Goal: Task Accomplishment & Management: Use online tool/utility

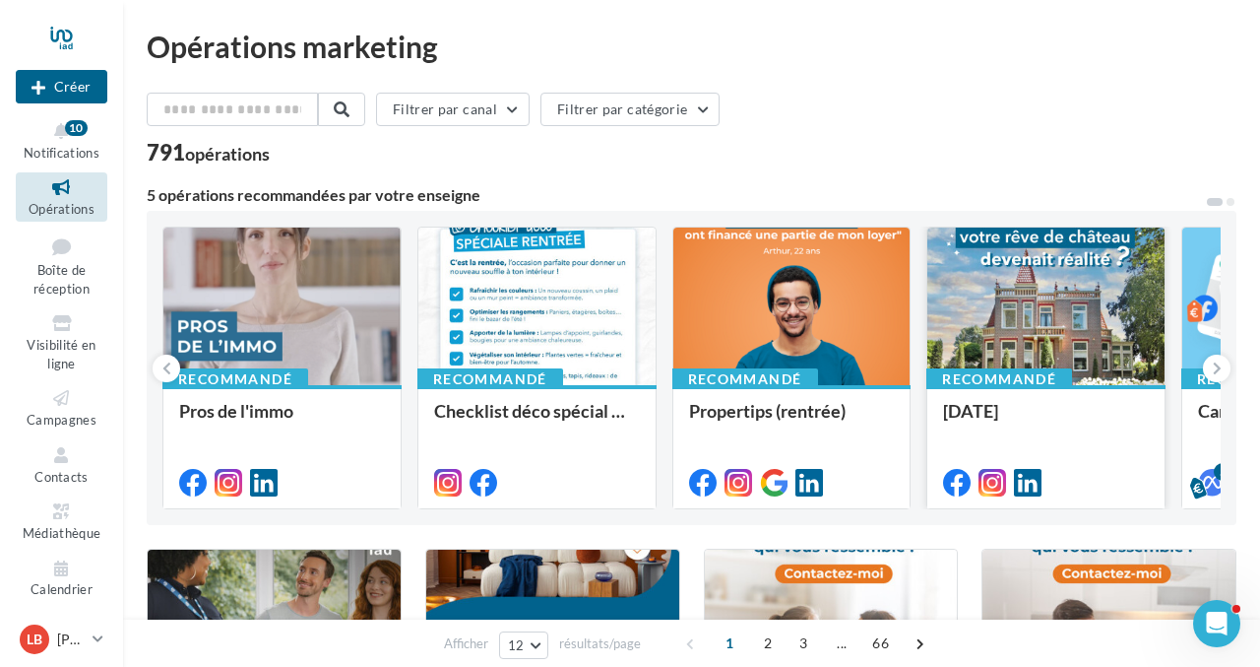
click at [1038, 335] on div at bounding box center [1045, 307] width 237 height 160
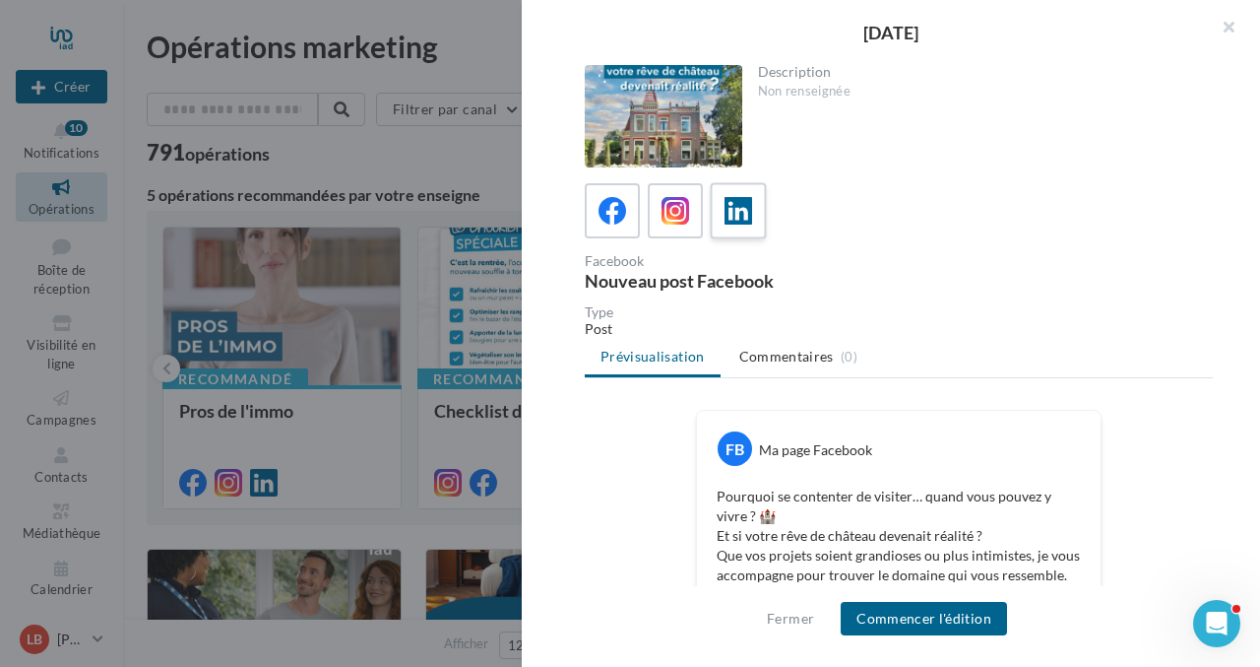
click at [731, 213] on icon at bounding box center [739, 211] width 29 height 29
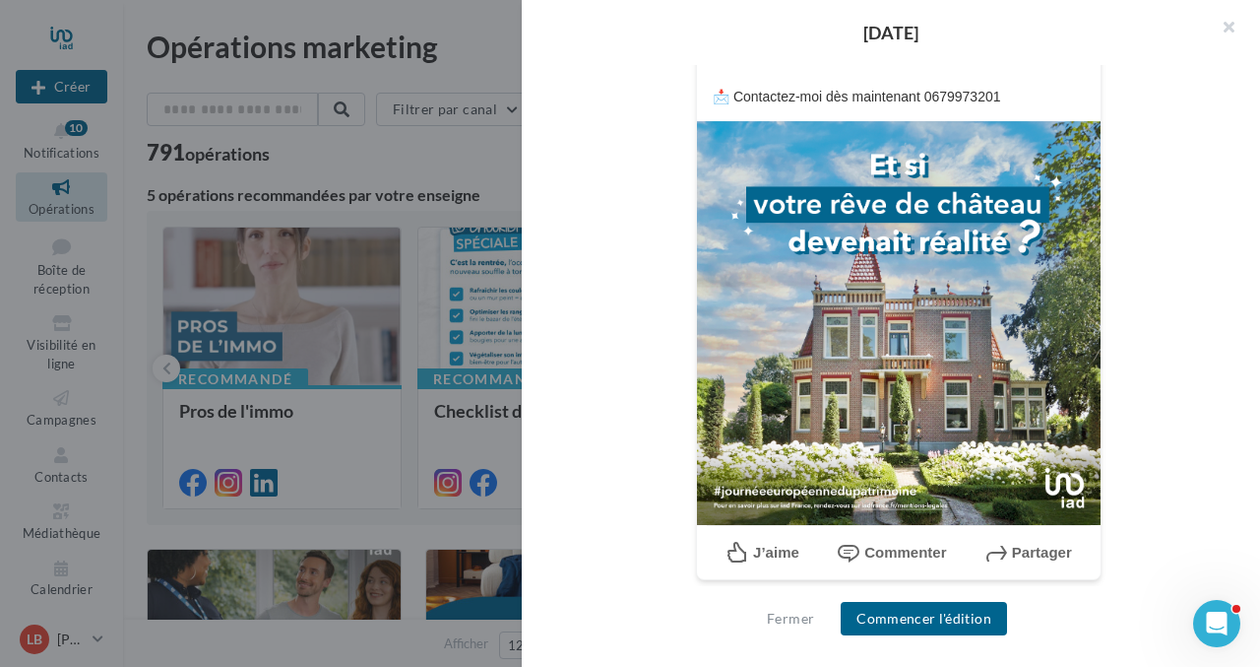
scroll to position [479, 0]
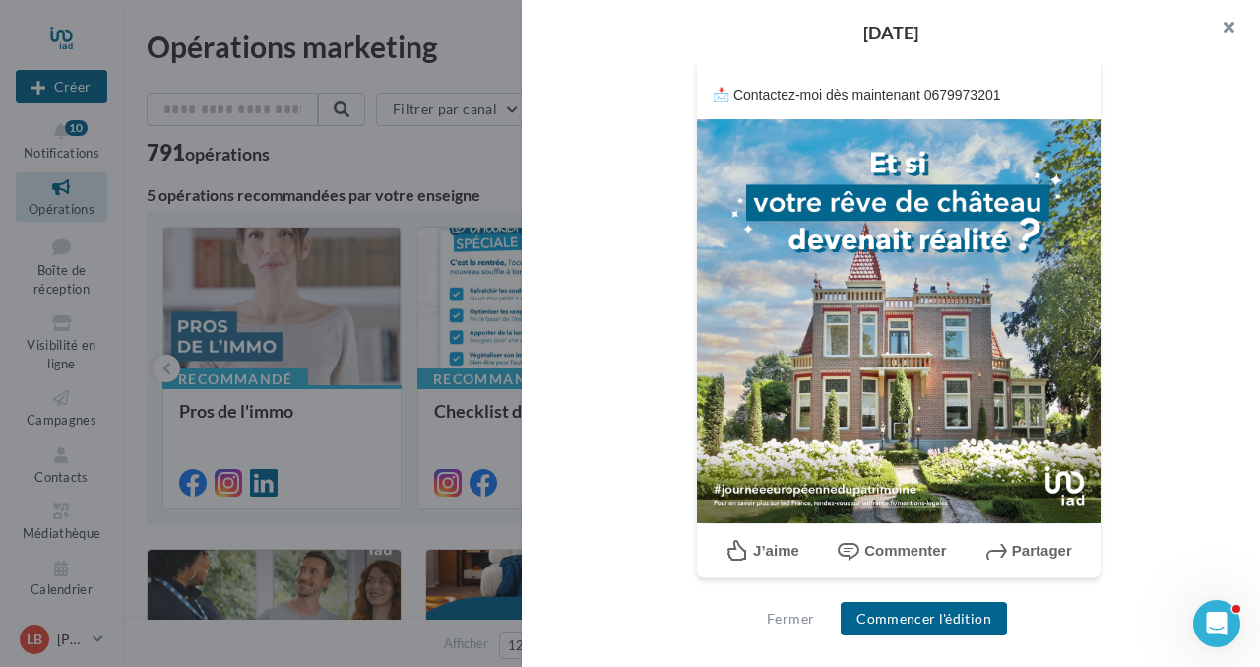
click at [1229, 26] on button "button" at bounding box center [1221, 29] width 79 height 59
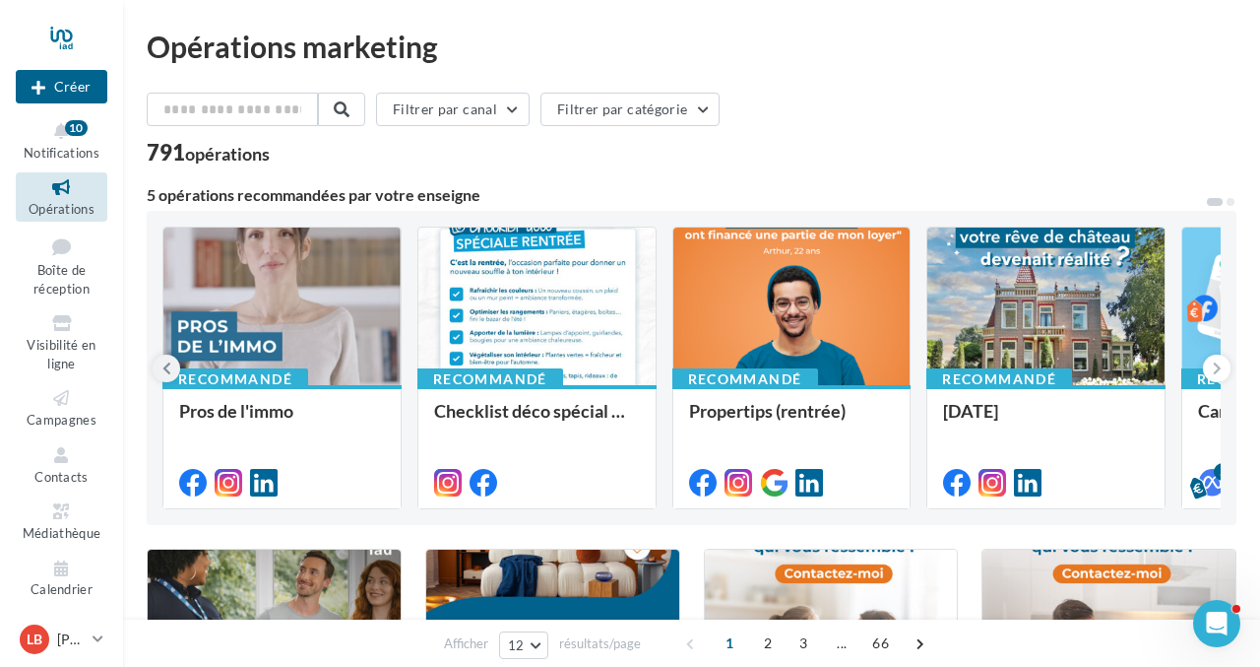
click at [169, 370] on icon at bounding box center [166, 368] width 9 height 20
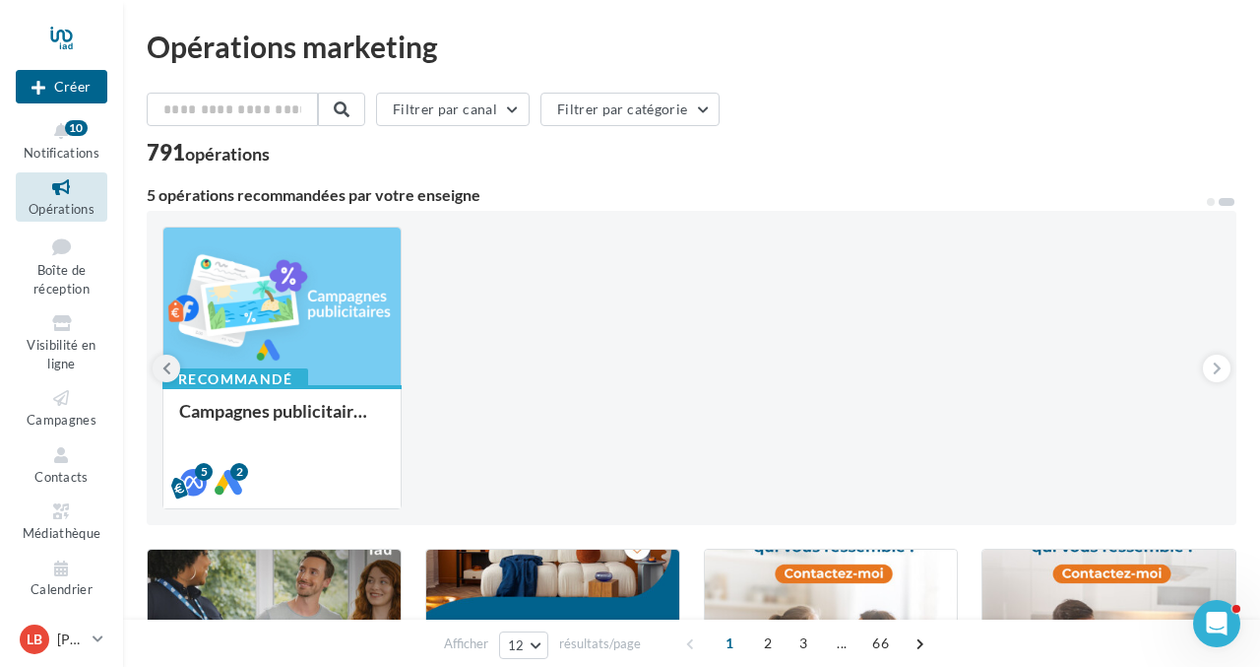
click at [169, 370] on icon at bounding box center [166, 368] width 9 height 20
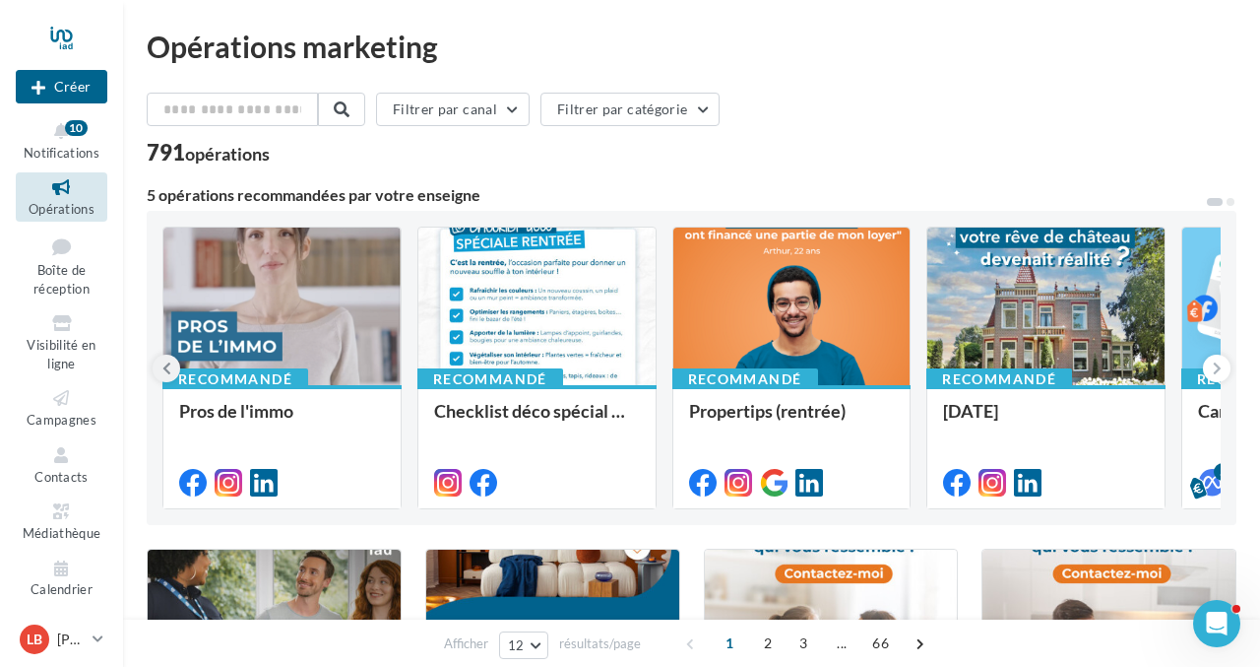
click at [170, 370] on icon at bounding box center [166, 368] width 9 height 20
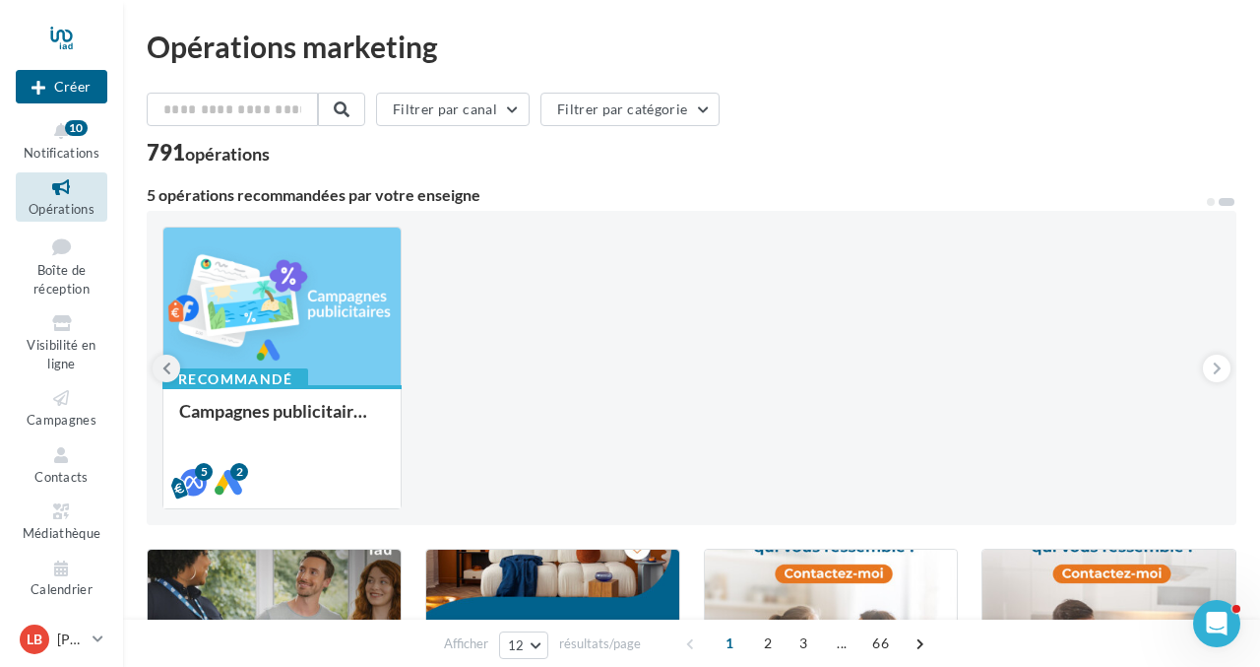
click at [170, 370] on icon at bounding box center [166, 368] width 9 height 20
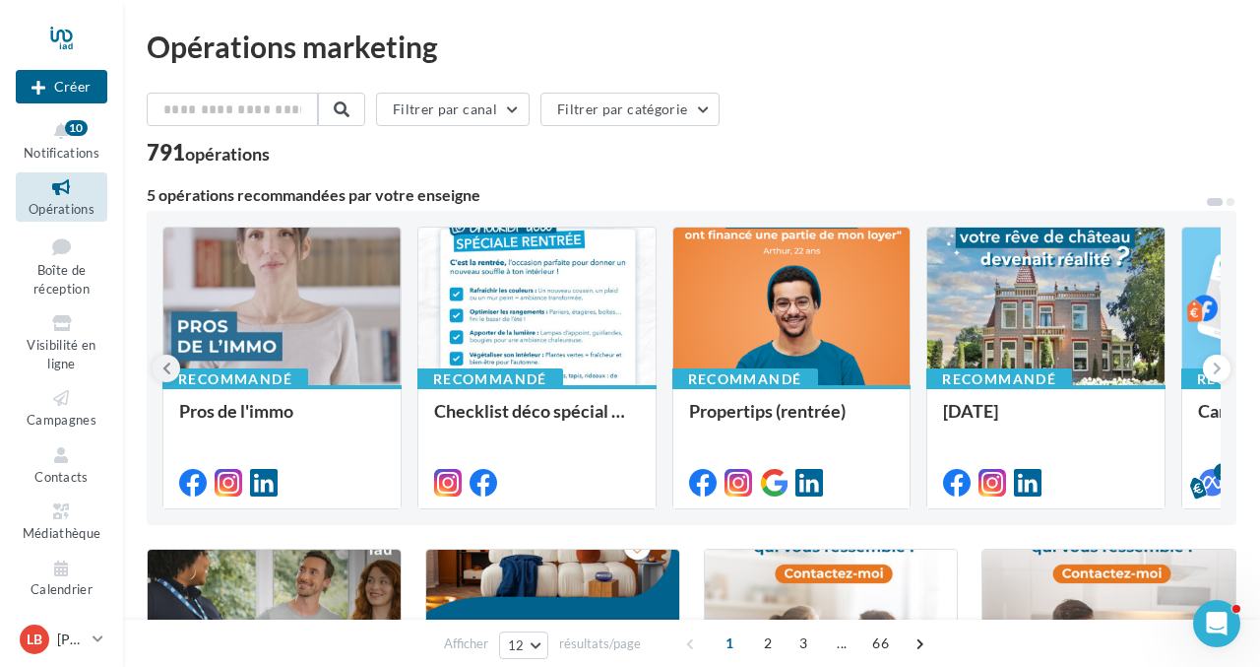
click at [168, 368] on icon at bounding box center [166, 368] width 9 height 20
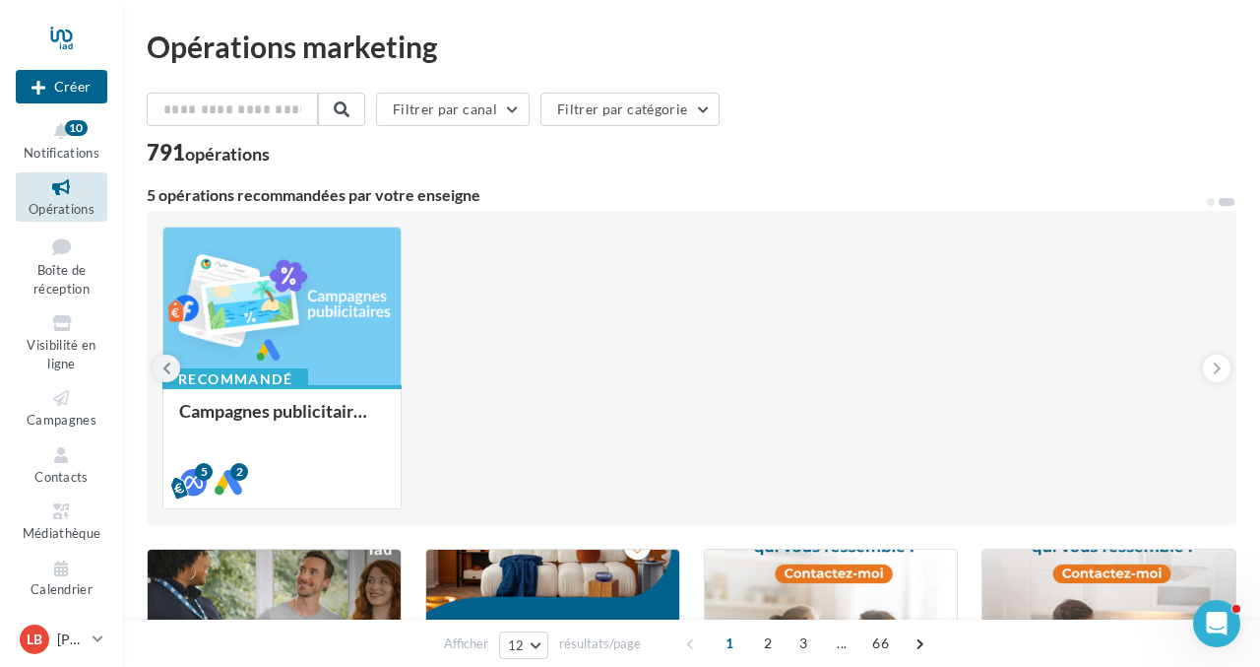
click at [168, 368] on icon at bounding box center [166, 368] width 9 height 20
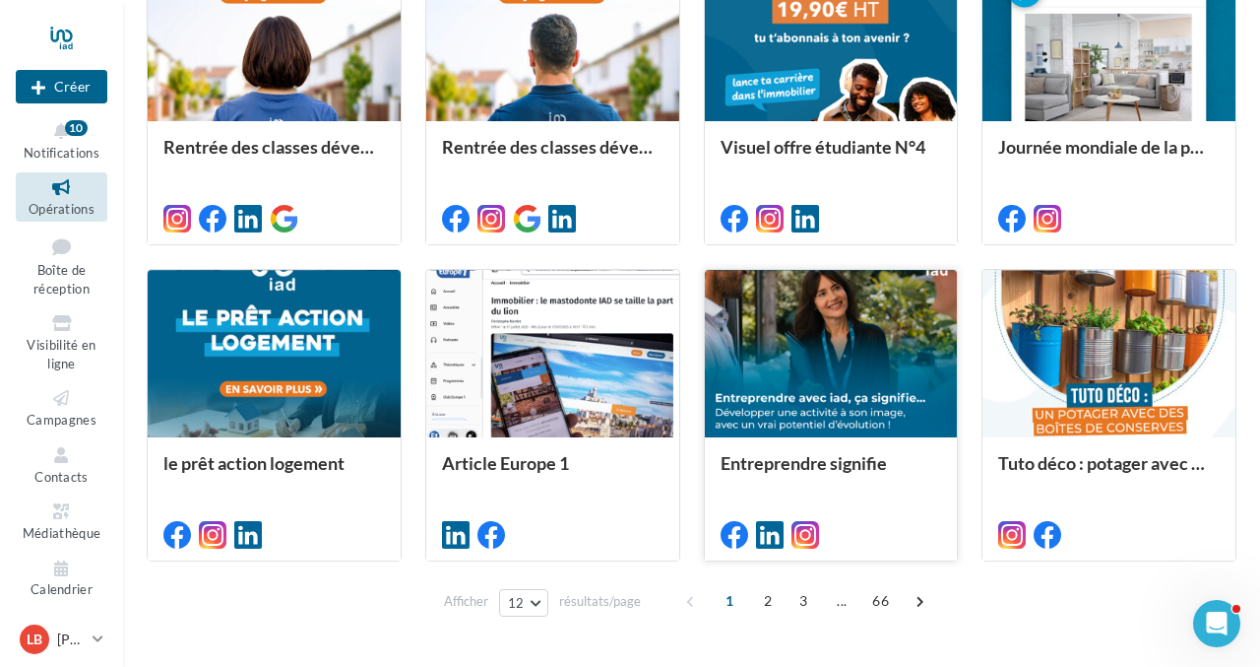
scroll to position [972, 0]
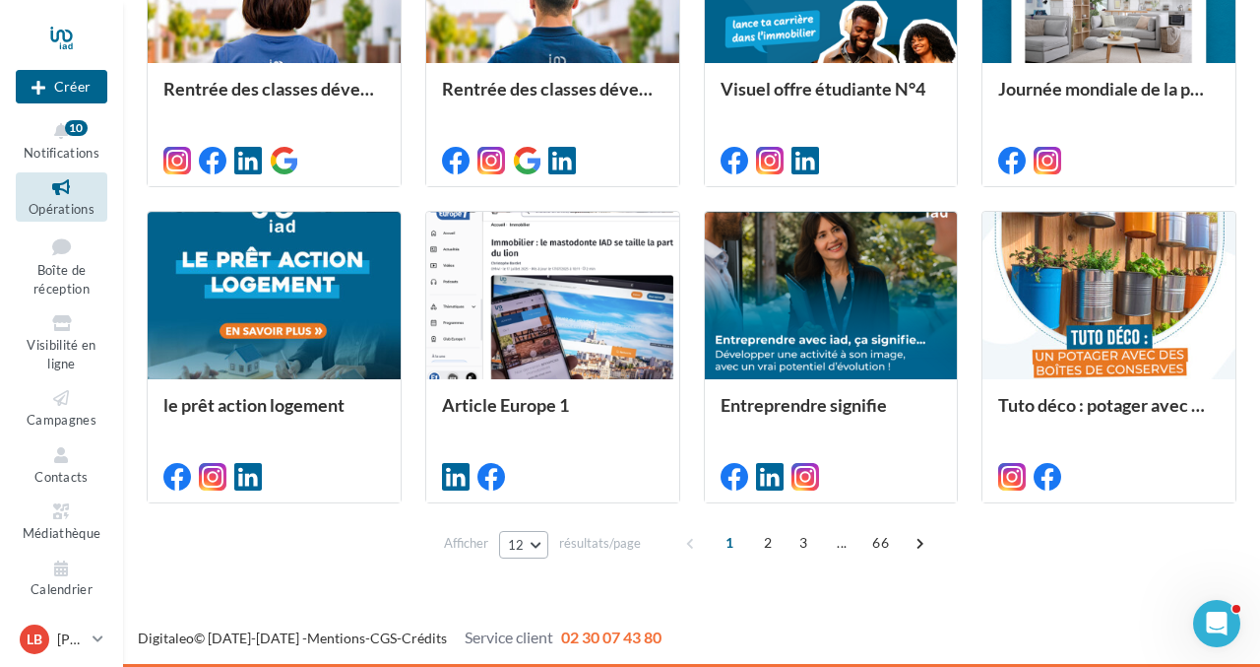
click at [539, 542] on button "12" at bounding box center [524, 545] width 50 height 28
click at [564, 507] on button "96" at bounding box center [568, 508] width 138 height 34
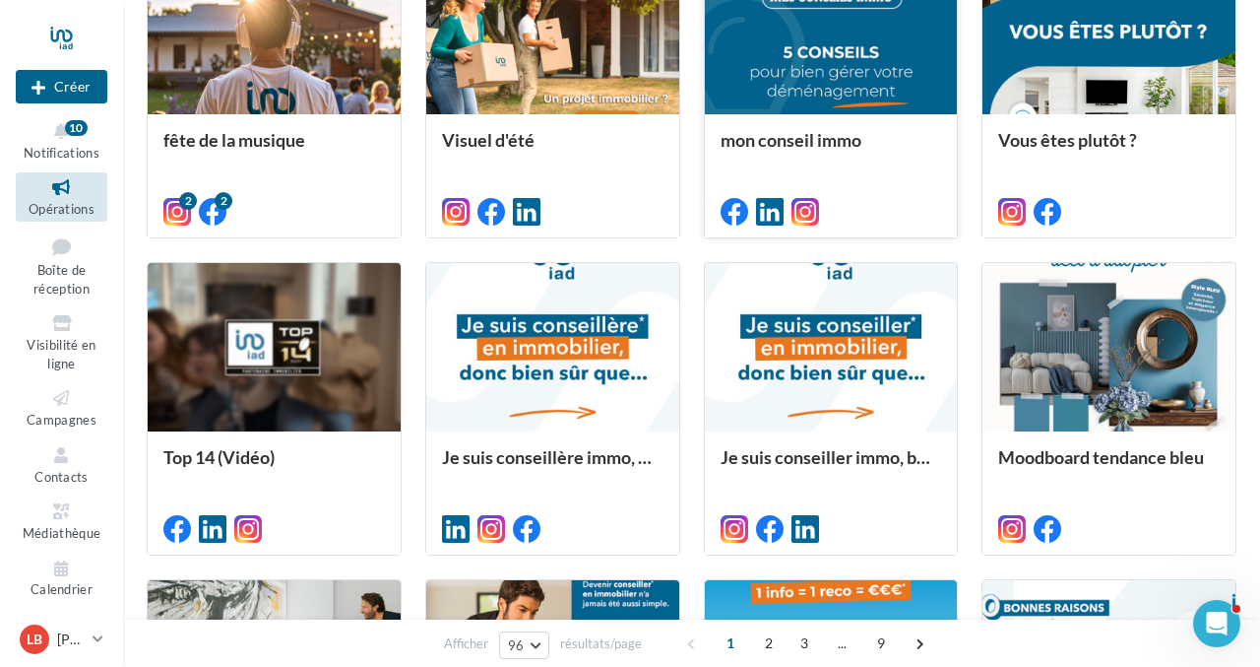
scroll to position [2830, 0]
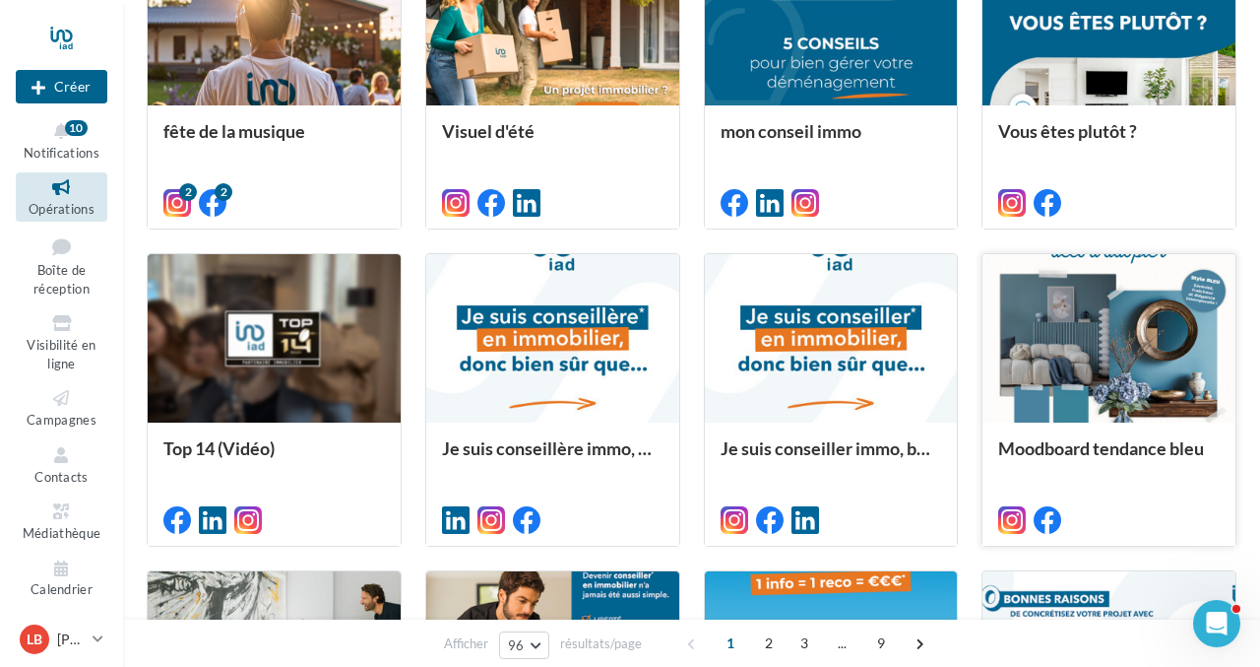
click at [1136, 359] on div at bounding box center [1109, 339] width 253 height 170
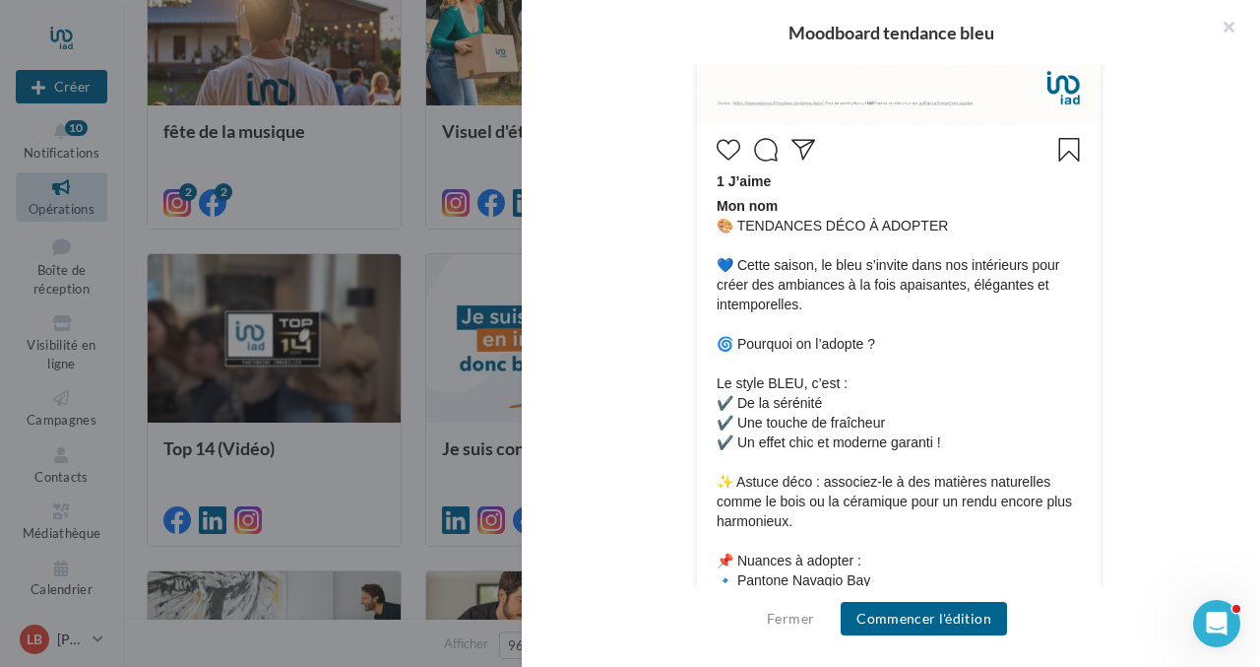
scroll to position [870, 0]
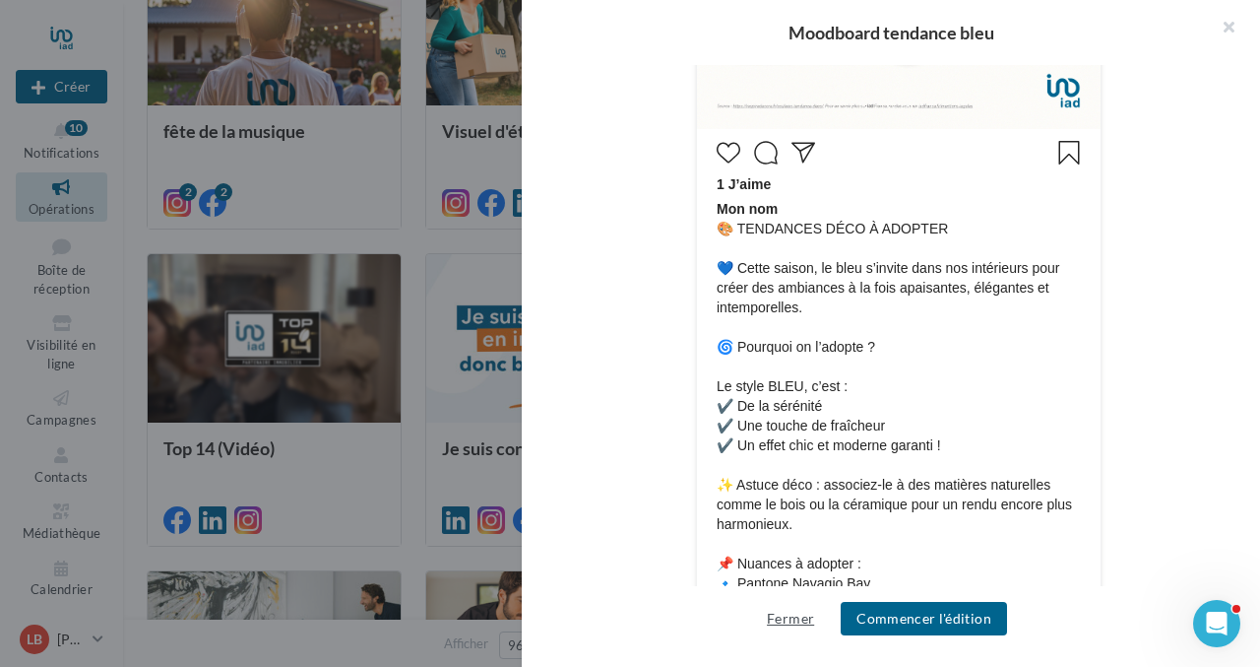
click at [798, 617] on button "Fermer" at bounding box center [790, 619] width 63 height 24
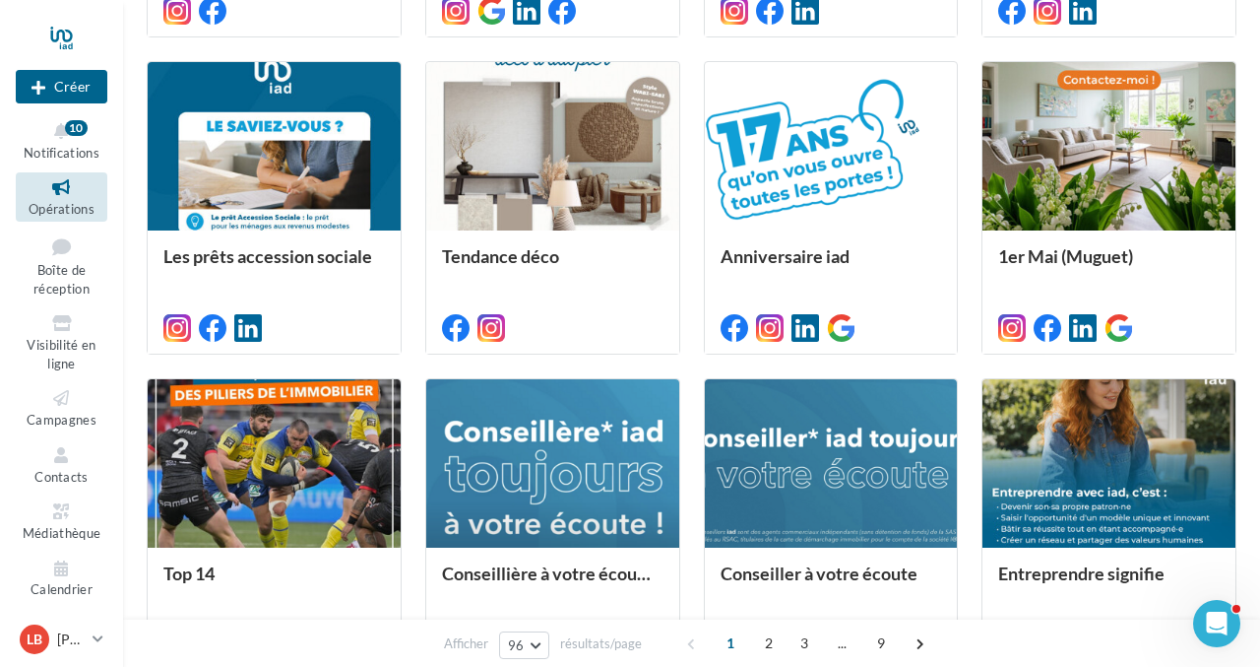
scroll to position [4302, 0]
